Goal: Information Seeking & Learning: Learn about a topic

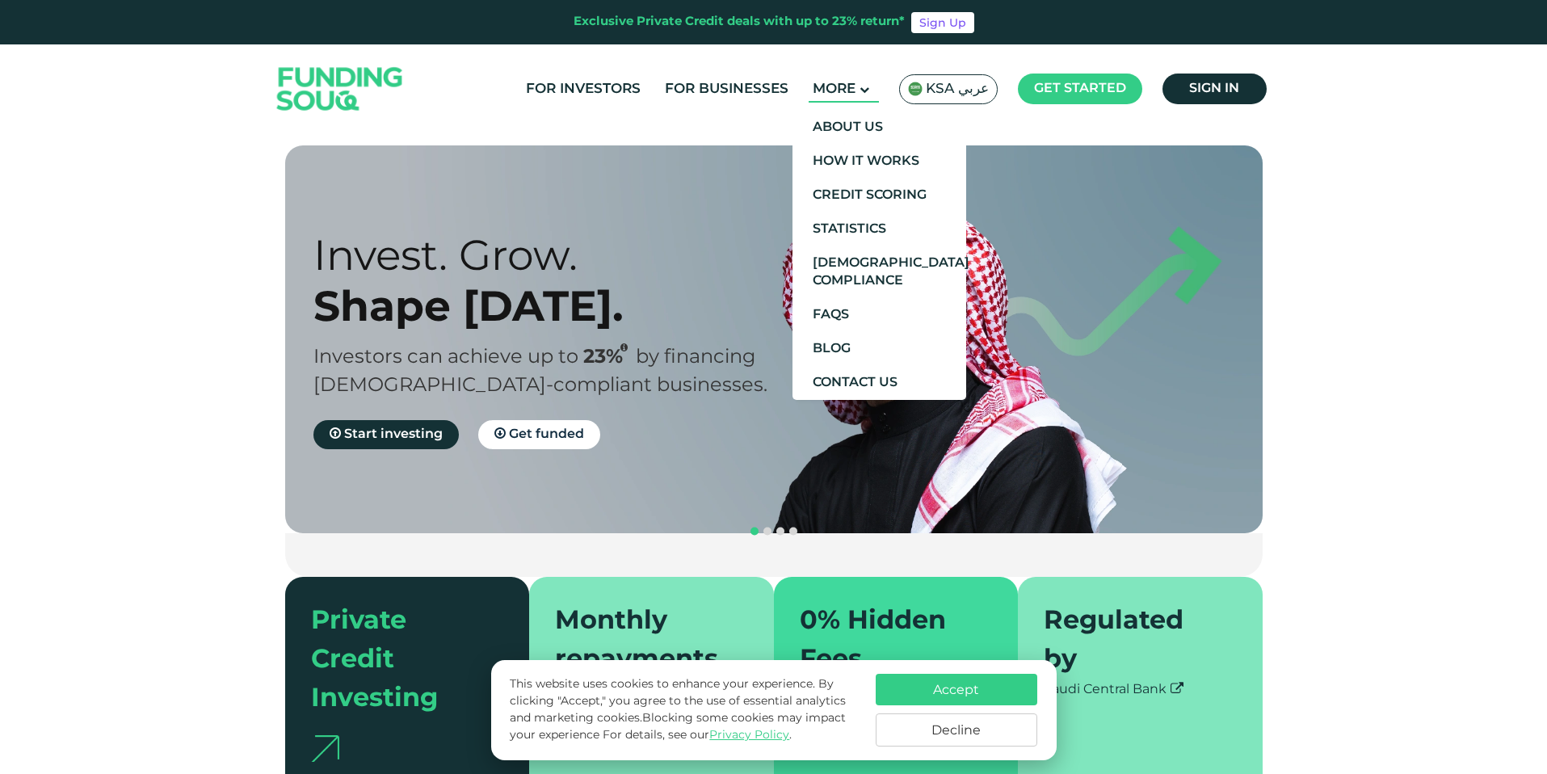
click at [830, 90] on span "More" at bounding box center [834, 89] width 43 height 14
click at [859, 275] on link "[DEMOGRAPHIC_DATA] Compliance" at bounding box center [879, 272] width 174 height 52
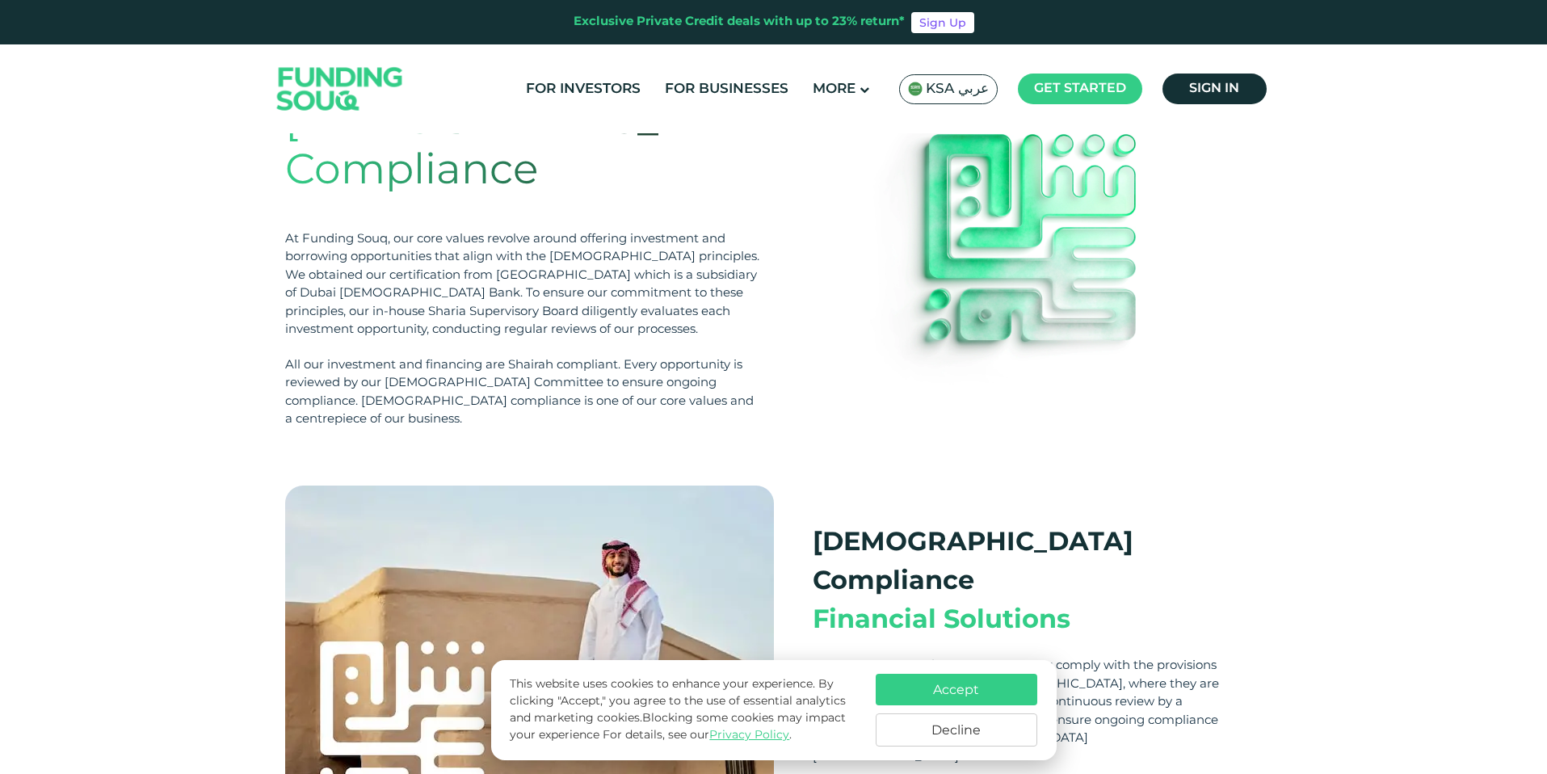
scroll to position [308, 0]
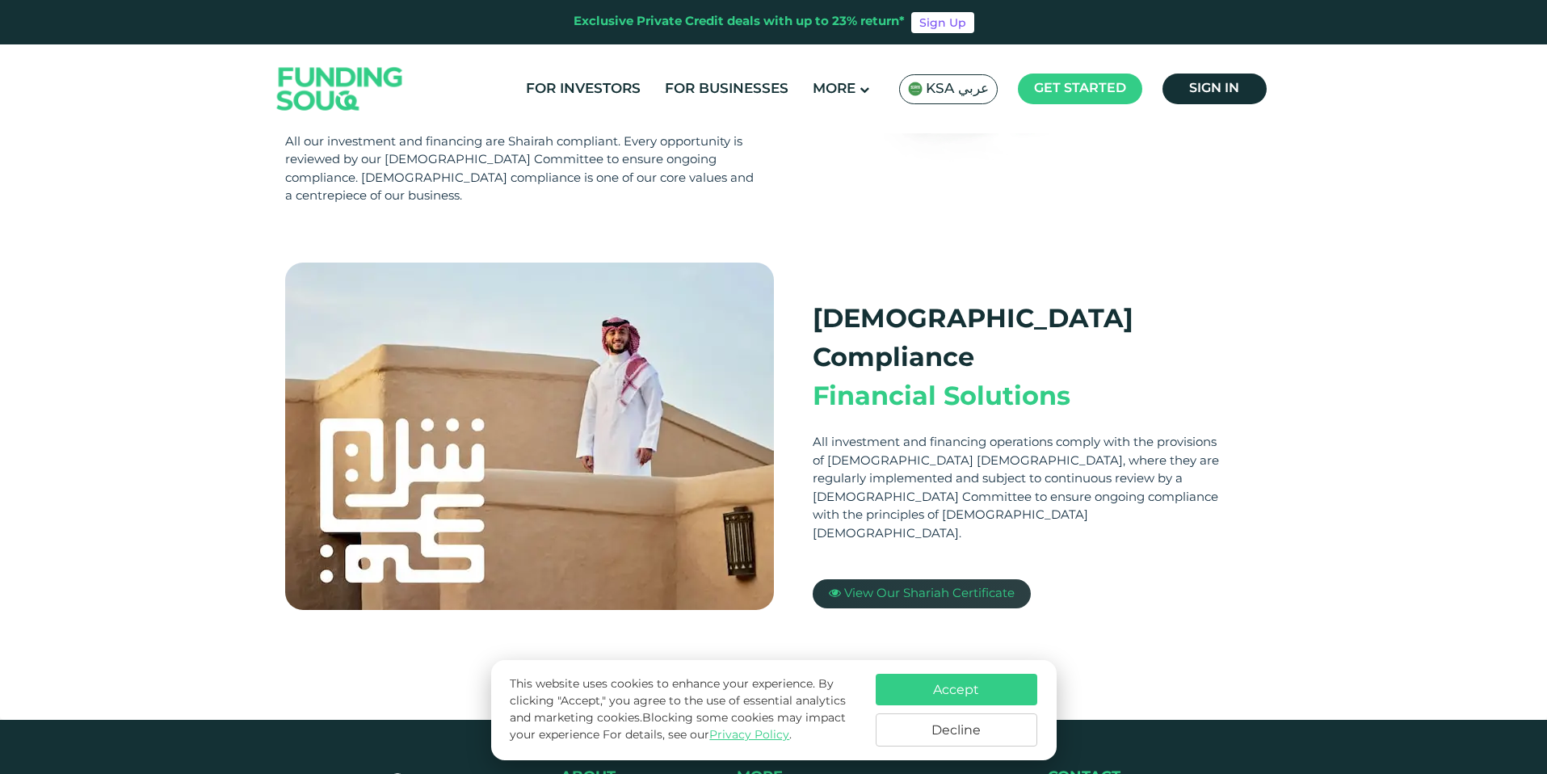
click at [934, 588] on span "View Our Shariah Certificate" at bounding box center [929, 593] width 170 height 11
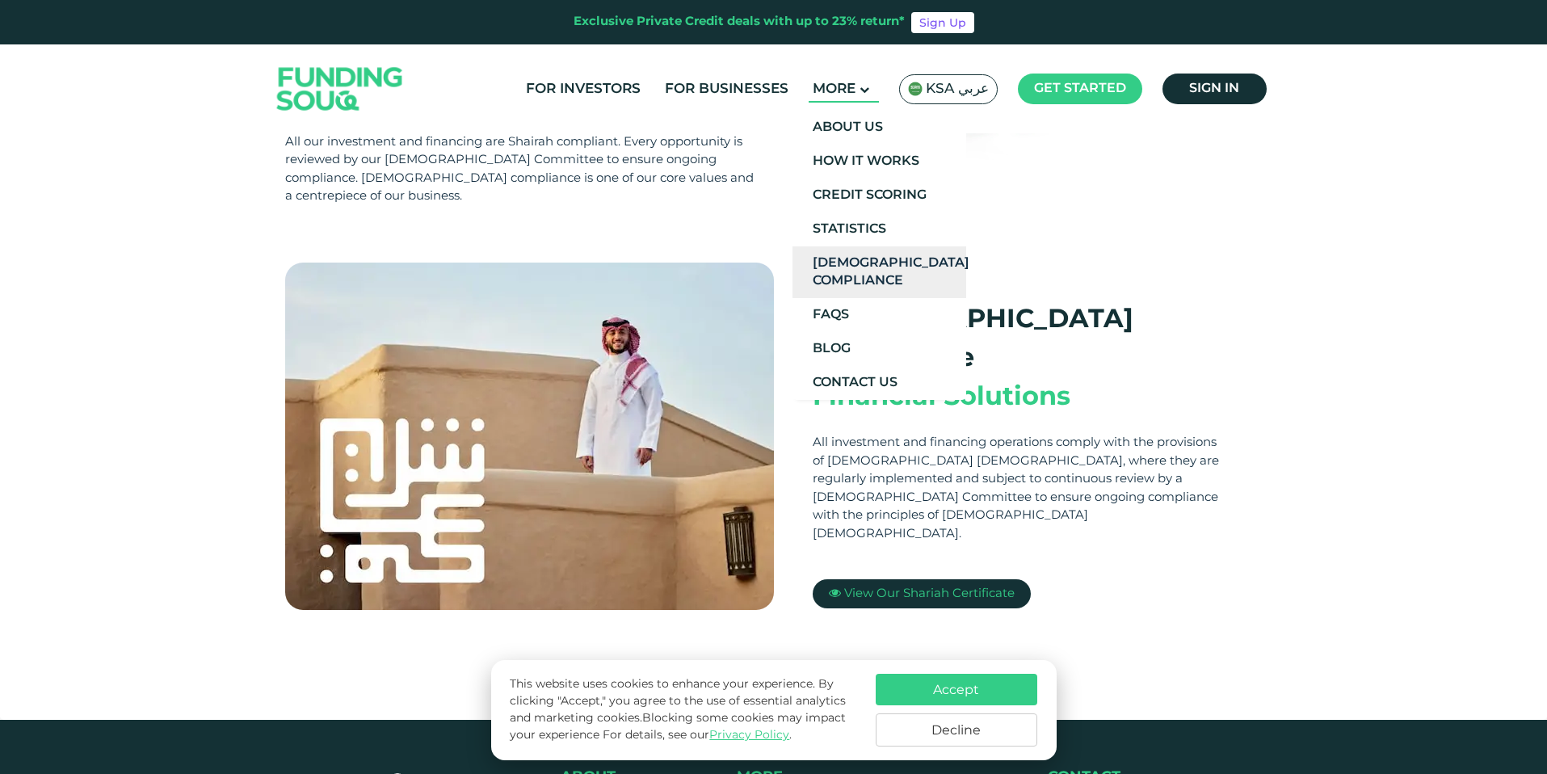
click at [856, 293] on link "[DEMOGRAPHIC_DATA] Compliance" at bounding box center [879, 272] width 174 height 52
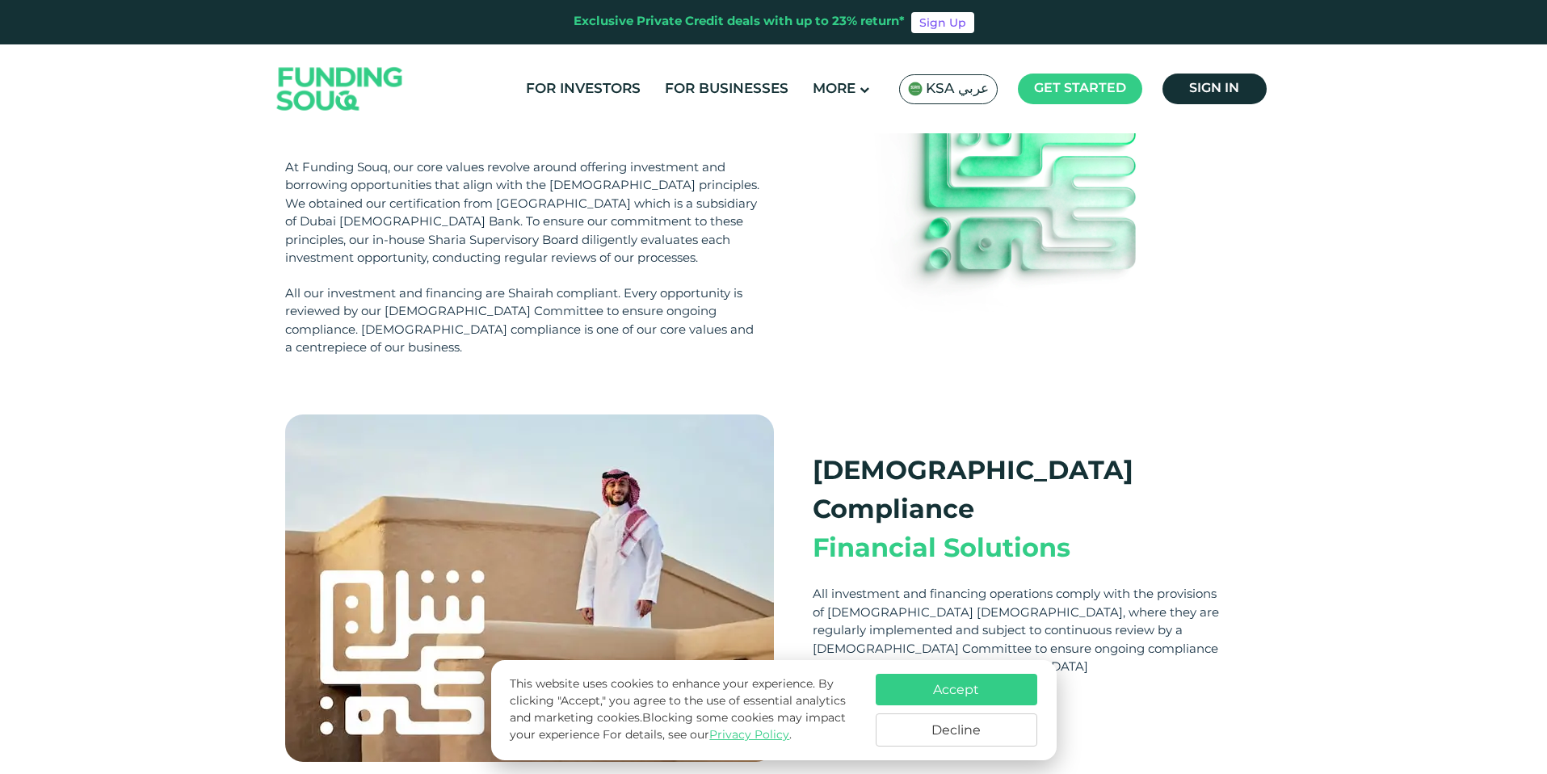
scroll to position [335, 0]
